Goal: Entertainment & Leisure: Browse casually

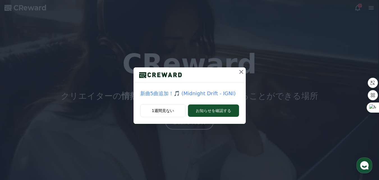
click at [200, 94] on p "新曲5曲追加！🎵 (Midnight Drift - IGNI)" at bounding box center [189, 94] width 99 height 8
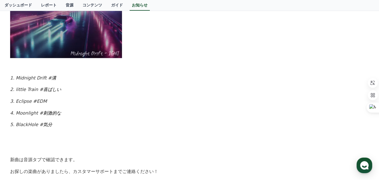
scroll to position [243, 0]
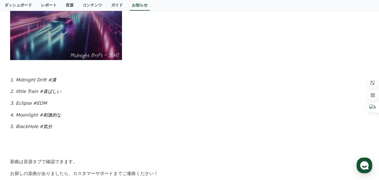
click at [45, 89] on em "喜ばしい" at bounding box center [52, 91] width 18 height 5
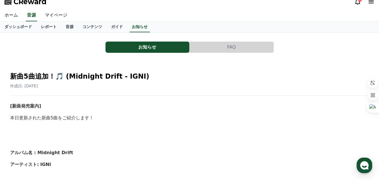
scroll to position [0, 0]
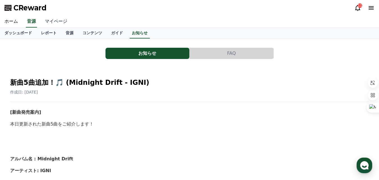
click at [44, 19] on link "マイページ" at bounding box center [55, 22] width 31 height 12
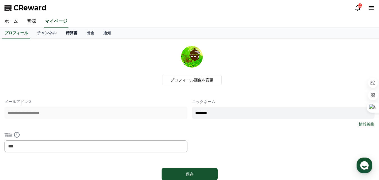
click at [61, 32] on link "精算書" at bounding box center [71, 33] width 21 height 11
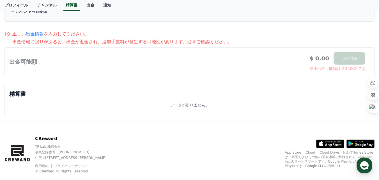
scroll to position [84, 0]
click at [36, 5] on link "チャンネル" at bounding box center [47, 5] width 29 height 11
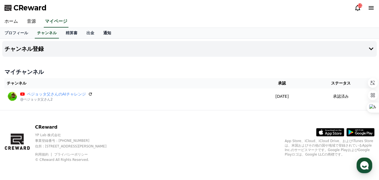
click at [99, 35] on link "通知" at bounding box center [107, 33] width 17 height 11
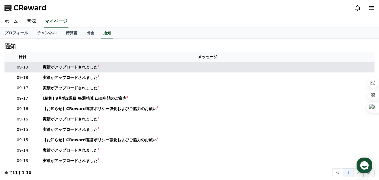
click at [102, 69] on link "実績がアップロードされました" at bounding box center [208, 67] width 330 height 6
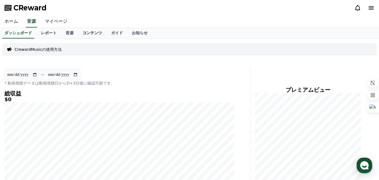
click at [84, 32] on link "コンテンツ" at bounding box center [92, 33] width 29 height 11
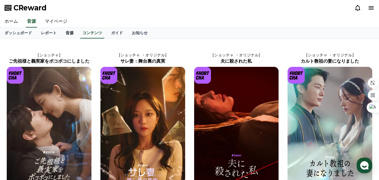
click at [61, 32] on link "音源" at bounding box center [69, 33] width 17 height 11
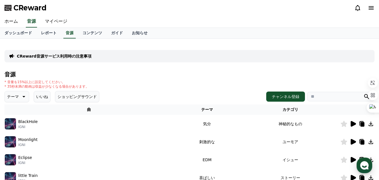
click at [352, 123] on icon at bounding box center [353, 124] width 5 height 6
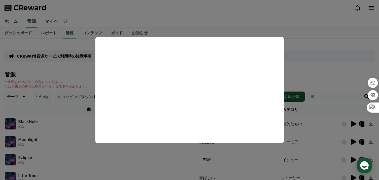
click at [131, 154] on button "close modal" at bounding box center [189, 90] width 379 height 180
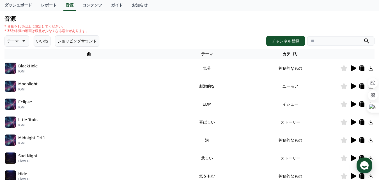
scroll to position [56, 0]
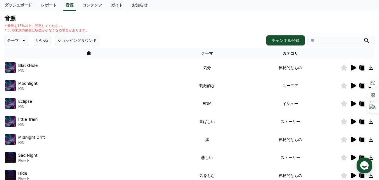
click at [353, 87] on icon at bounding box center [353, 86] width 5 height 6
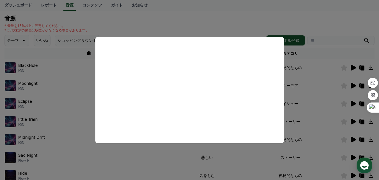
click at [82, 142] on button "close modal" at bounding box center [189, 90] width 379 height 180
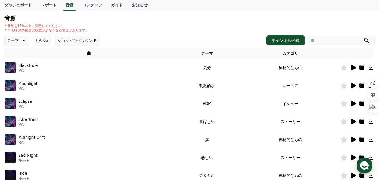
click at [354, 120] on icon at bounding box center [353, 121] width 7 height 7
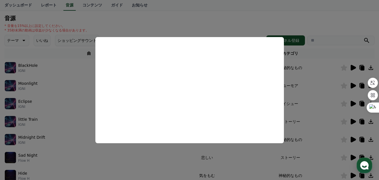
click at [326, 23] on button "close modal" at bounding box center [189, 90] width 379 height 180
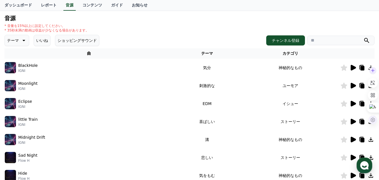
click at [370, 123] on div at bounding box center [373, 120] width 8 height 8
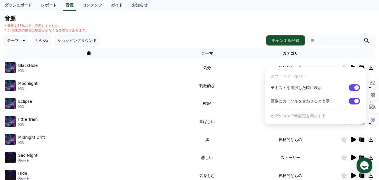
click at [367, 131] on td at bounding box center [358, 140] width 34 height 18
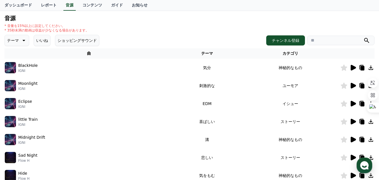
click at [372, 120] on icon at bounding box center [371, 121] width 7 height 7
click at [89, 123] on div "little Train IGNI" at bounding box center [89, 121] width 168 height 11
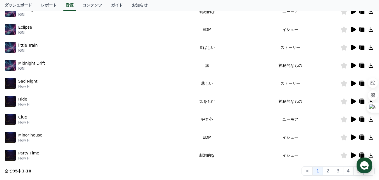
scroll to position [140, 0]
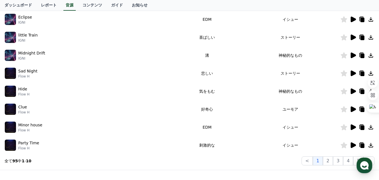
click at [354, 147] on icon at bounding box center [353, 145] width 7 height 7
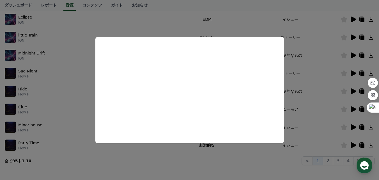
click at [83, 157] on button "close modal" at bounding box center [189, 90] width 379 height 180
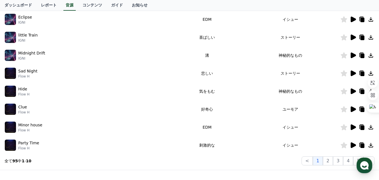
click at [369, 146] on icon at bounding box center [371, 145] width 7 height 7
click at [79, 119] on td "Minor house Flow H" at bounding box center [88, 127] width 169 height 18
click at [327, 159] on button "2" at bounding box center [328, 160] width 10 height 9
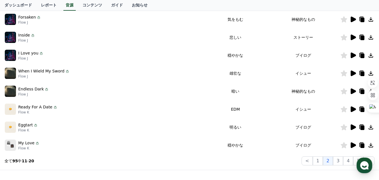
click at [352, 53] on icon at bounding box center [353, 55] width 5 height 6
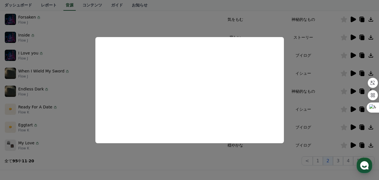
click at [80, 102] on button "close modal" at bounding box center [189, 90] width 379 height 180
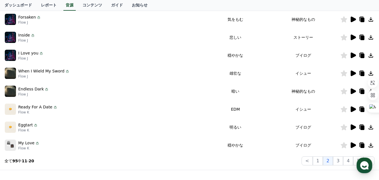
click at [351, 73] on icon at bounding box center [353, 73] width 5 height 6
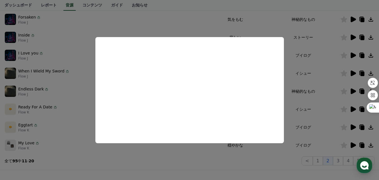
click at [182, 165] on button "close modal" at bounding box center [189, 90] width 379 height 180
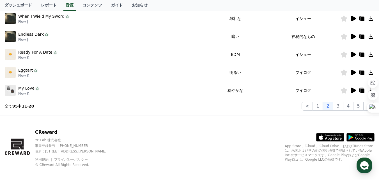
scroll to position [197, 0]
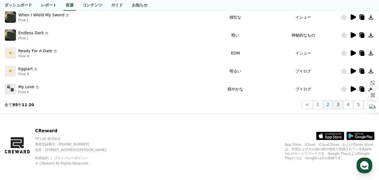
click at [337, 105] on button "3" at bounding box center [338, 104] width 10 height 9
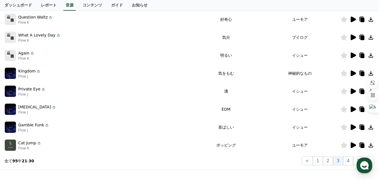
scroll to position [84, 0]
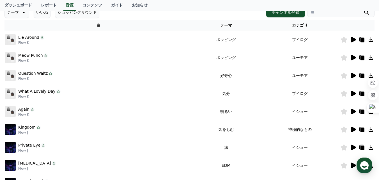
click at [353, 56] on icon at bounding box center [353, 58] width 5 height 6
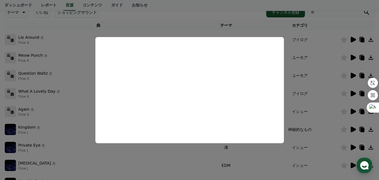
click at [352, 76] on button "close modal" at bounding box center [189, 90] width 379 height 180
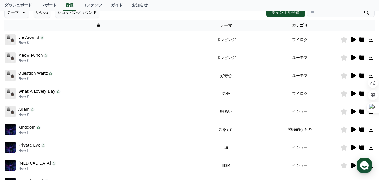
click at [351, 76] on icon at bounding box center [353, 76] width 5 height 6
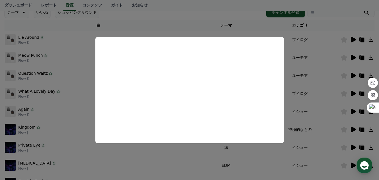
click at [80, 147] on button "close modal" at bounding box center [189, 90] width 379 height 180
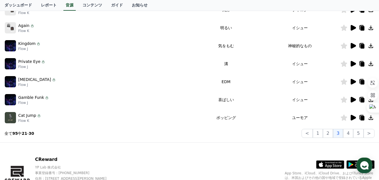
scroll to position [168, 0]
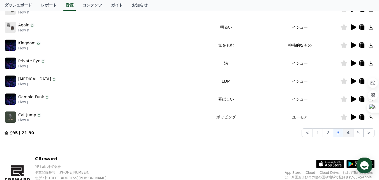
click at [351, 132] on button "4" at bounding box center [348, 132] width 10 height 9
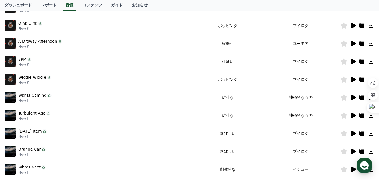
scroll to position [112, 0]
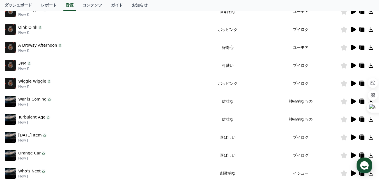
click at [353, 46] on icon at bounding box center [353, 48] width 5 height 6
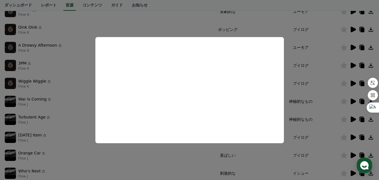
click at [73, 129] on button "close modal" at bounding box center [189, 90] width 379 height 180
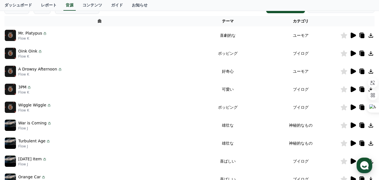
scroll to position [56, 0]
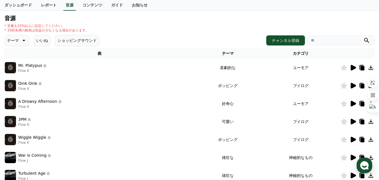
click at [350, 67] on icon at bounding box center [353, 67] width 7 height 7
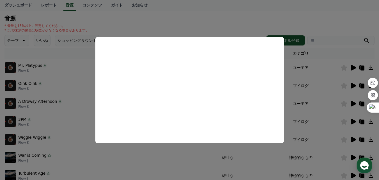
click at [178, 155] on button "close modal" at bounding box center [189, 90] width 379 height 180
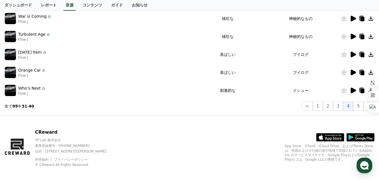
scroll to position [200, 0]
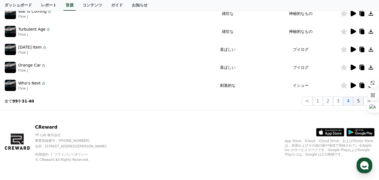
click at [361, 102] on button "5" at bounding box center [358, 101] width 10 height 9
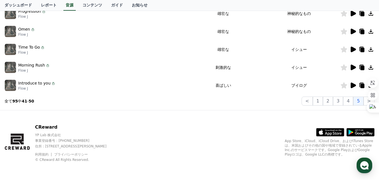
scroll to position [116, 0]
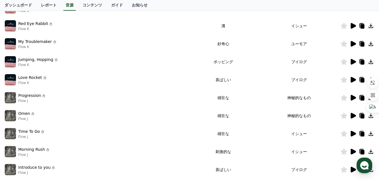
click at [351, 44] on icon at bounding box center [353, 44] width 5 height 6
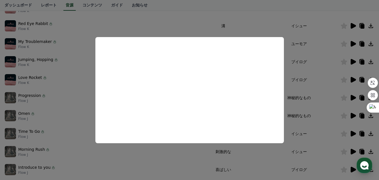
click at [84, 62] on button "close modal" at bounding box center [189, 90] width 379 height 180
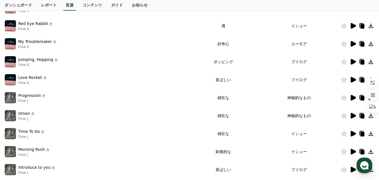
click at [353, 78] on icon at bounding box center [353, 80] width 5 height 6
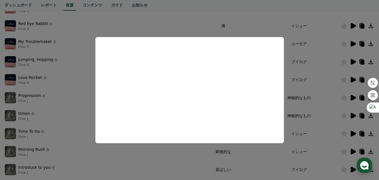
click at [85, 31] on button "close modal" at bounding box center [189, 90] width 379 height 180
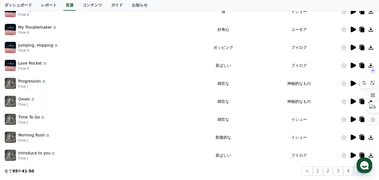
scroll to position [144, 0]
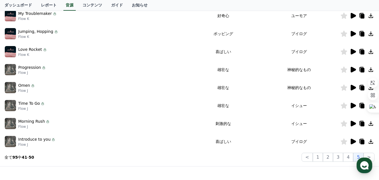
click at [371, 50] on icon at bounding box center [371, 51] width 4 height 4
click at [84, 115] on td "Morning Rush Flow J" at bounding box center [96, 124] width 185 height 18
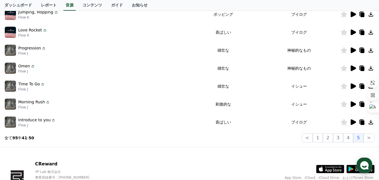
scroll to position [200, 0]
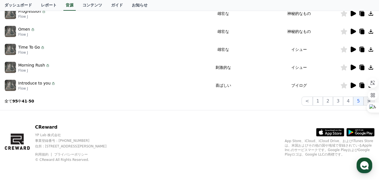
click at [365, 97] on button ">" at bounding box center [369, 101] width 11 height 9
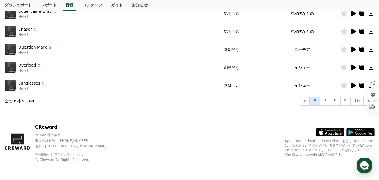
scroll to position [172, 0]
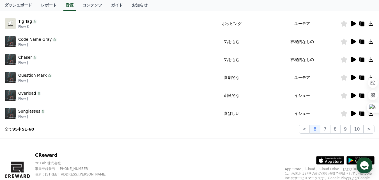
click at [351, 77] on icon at bounding box center [353, 77] width 7 height 7
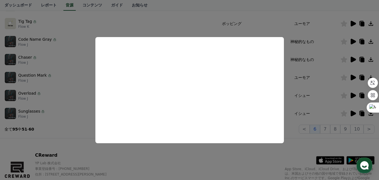
click at [83, 88] on button "close modal" at bounding box center [189, 90] width 379 height 180
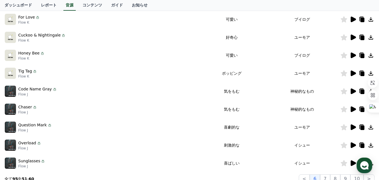
scroll to position [116, 0]
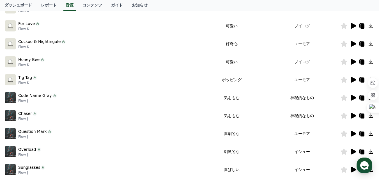
click at [351, 43] on icon at bounding box center [353, 44] width 5 height 6
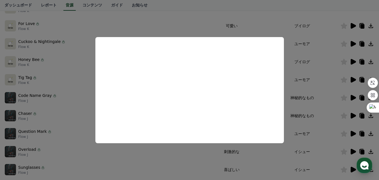
click at [96, 153] on button "close modal" at bounding box center [189, 90] width 379 height 180
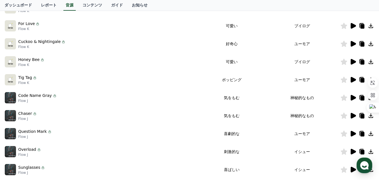
click at [353, 80] on icon at bounding box center [353, 80] width 5 height 6
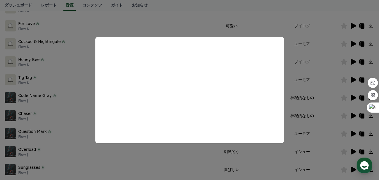
click at [88, 125] on button "close modal" at bounding box center [189, 90] width 379 height 180
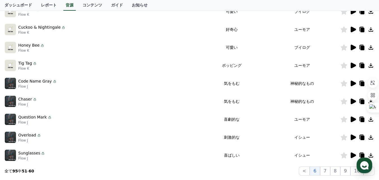
scroll to position [144, 0]
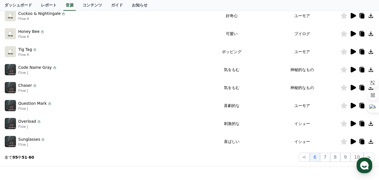
click at [341, 51] on icon at bounding box center [344, 52] width 6 height 6
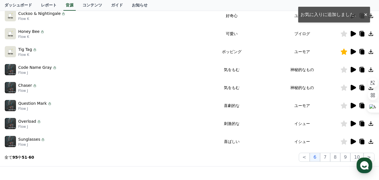
click at [370, 49] on icon at bounding box center [371, 51] width 7 height 7
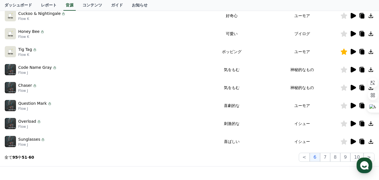
click at [92, 69] on div "Code Name Gray Flow J" at bounding box center [102, 69] width 195 height 11
click at [355, 33] on icon at bounding box center [353, 34] width 5 height 6
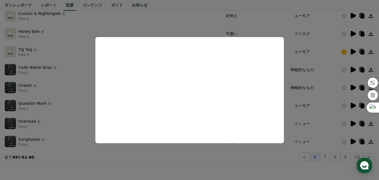
click at [75, 107] on button "close modal" at bounding box center [189, 90] width 379 height 180
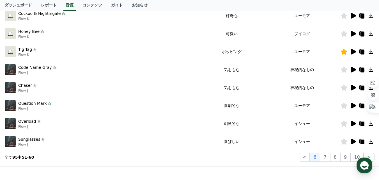
click at [343, 32] on icon at bounding box center [344, 34] width 7 height 6
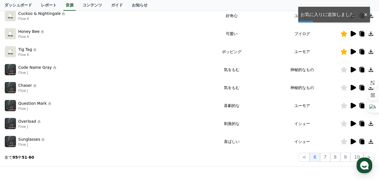
click at [372, 33] on icon at bounding box center [371, 33] width 7 height 7
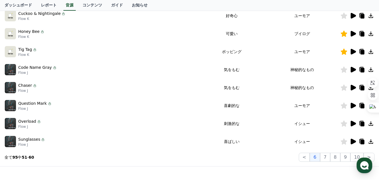
click at [96, 123] on div "Overload Flow J" at bounding box center [102, 123] width 195 height 11
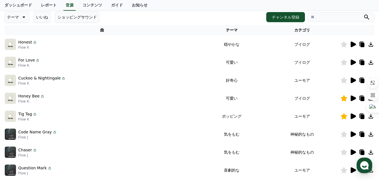
scroll to position [60, 0]
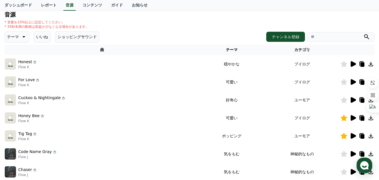
click at [351, 84] on icon at bounding box center [353, 82] width 5 height 6
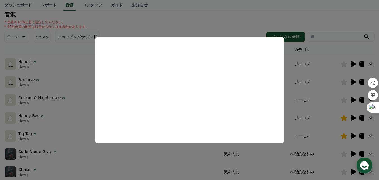
click at [83, 138] on button "close modal" at bounding box center [189, 90] width 379 height 180
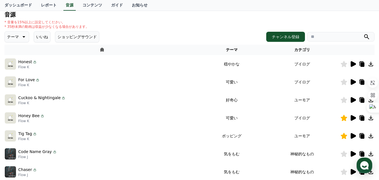
click at [354, 65] on icon at bounding box center [353, 64] width 5 height 6
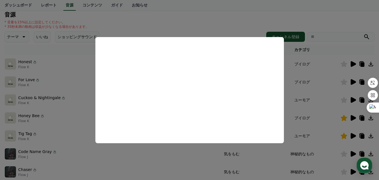
click at [90, 148] on button "close modal" at bounding box center [189, 90] width 379 height 180
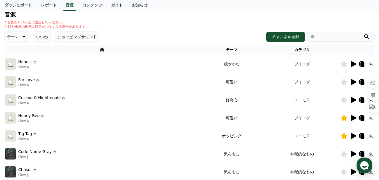
click at [355, 154] on icon at bounding box center [353, 154] width 5 height 6
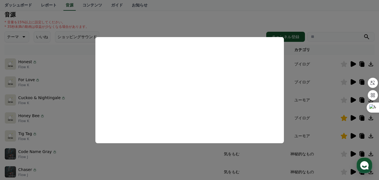
click at [147, 167] on button "close modal" at bounding box center [189, 90] width 379 height 180
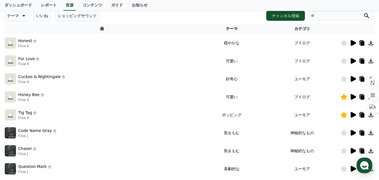
scroll to position [116, 0]
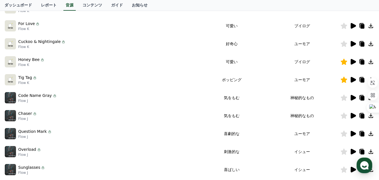
click at [352, 152] on icon at bounding box center [353, 152] width 5 height 6
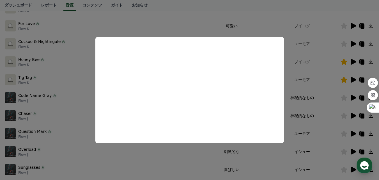
click at [91, 145] on button "close modal" at bounding box center [189, 90] width 379 height 180
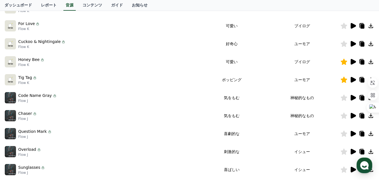
click at [373, 152] on icon at bounding box center [371, 151] width 4 height 4
click at [354, 136] on icon at bounding box center [353, 133] width 7 height 7
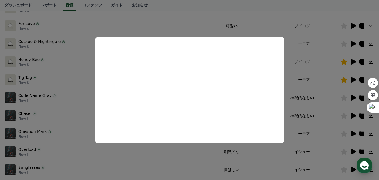
click at [105, 145] on button "close modal" at bounding box center [189, 90] width 379 height 180
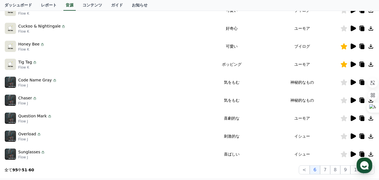
scroll to position [144, 0]
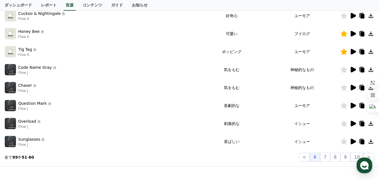
click at [352, 142] on icon at bounding box center [353, 142] width 5 height 6
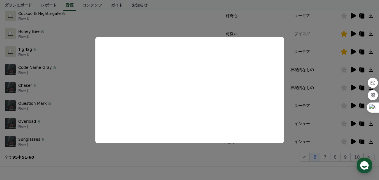
click at [141, 150] on button "close modal" at bounding box center [189, 90] width 379 height 180
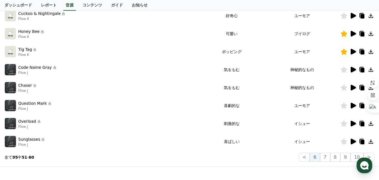
click at [352, 122] on icon at bounding box center [353, 124] width 5 height 6
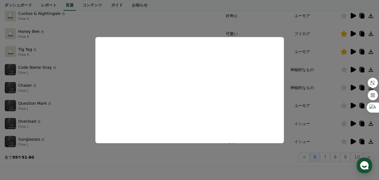
click at [178, 160] on button "close modal" at bounding box center [189, 90] width 379 height 180
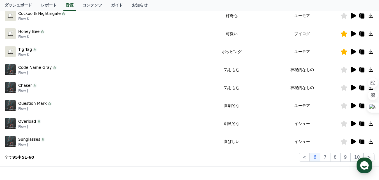
click at [354, 143] on icon at bounding box center [353, 141] width 7 height 7
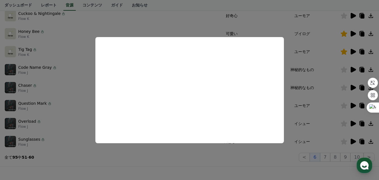
click at [213, 166] on button "close modal" at bounding box center [189, 90] width 379 height 180
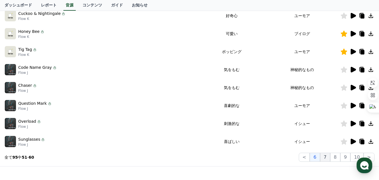
click at [328, 158] on button "7" at bounding box center [325, 157] width 10 height 9
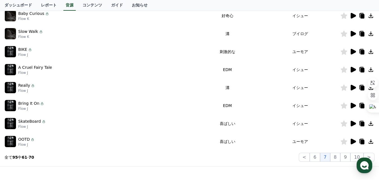
click at [353, 142] on icon at bounding box center [353, 142] width 5 height 6
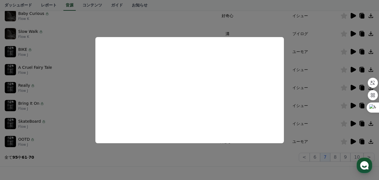
click at [150, 160] on button "close modal" at bounding box center [189, 90] width 379 height 180
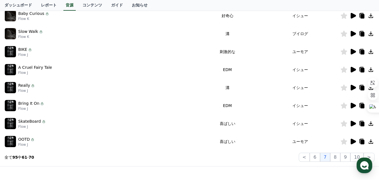
click at [370, 140] on icon at bounding box center [371, 141] width 7 height 7
click at [346, 141] on icon at bounding box center [344, 141] width 6 height 6
click at [353, 123] on icon at bounding box center [353, 124] width 5 height 6
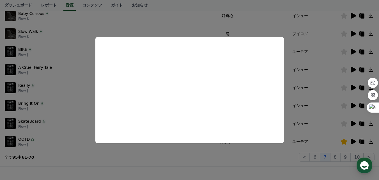
click at [189, 166] on button "close modal" at bounding box center [189, 90] width 379 height 180
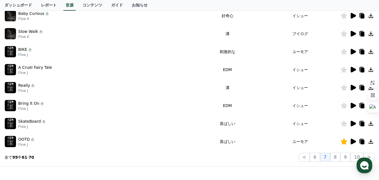
click at [346, 123] on icon at bounding box center [344, 123] width 6 height 6
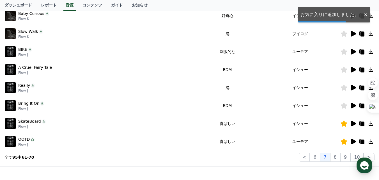
click at [353, 125] on icon at bounding box center [353, 124] width 5 height 6
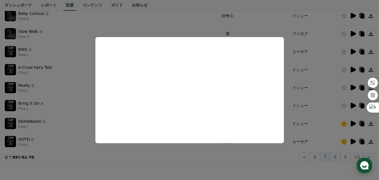
click at [260, 157] on button "close modal" at bounding box center [189, 90] width 379 height 180
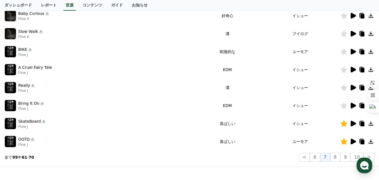
click at [373, 124] on icon at bounding box center [371, 123] width 4 height 4
